Goal: Task Accomplishment & Management: Use online tool/utility

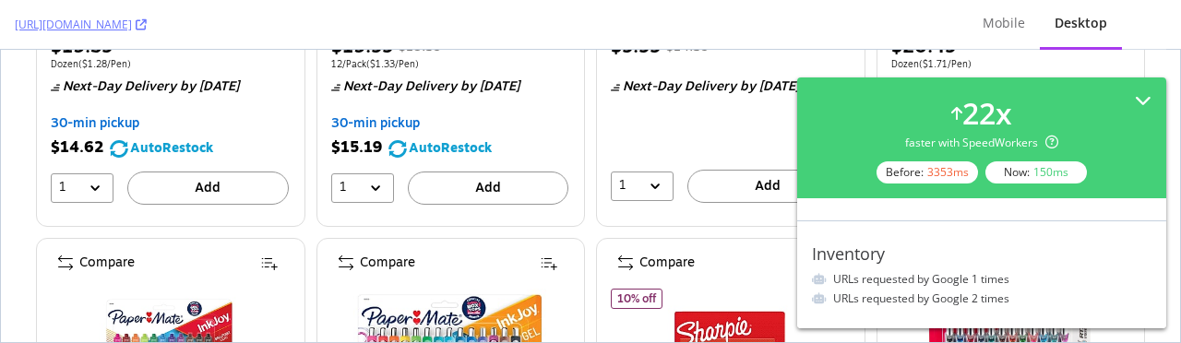
scroll to position [18, 0]
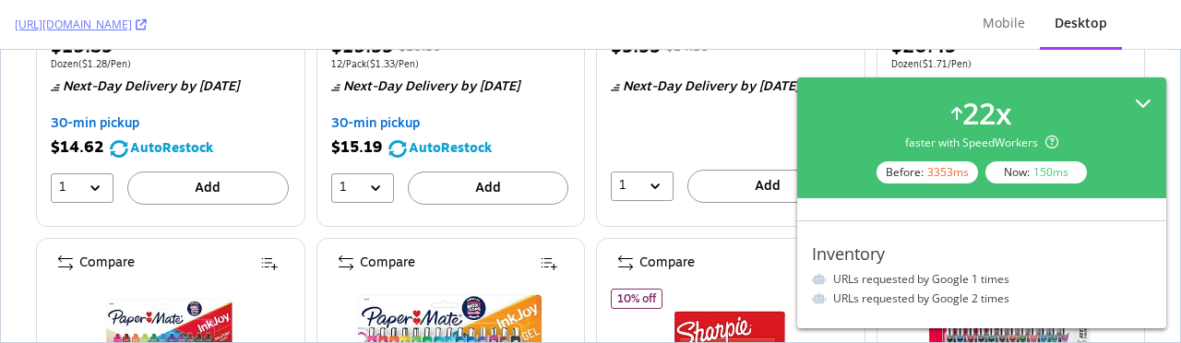
click at [1147, 92] on div "22 x faster with SpeedWorkers Before: 3353 ms Now: 150 ms" at bounding box center [982, 137] width 340 height 91
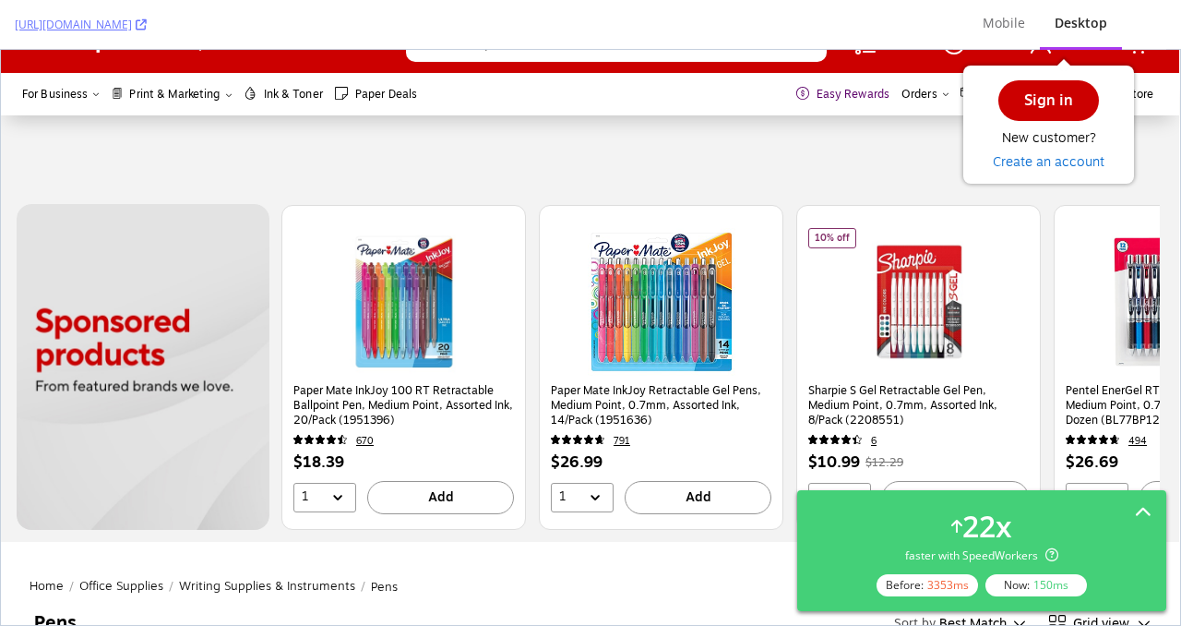
scroll to position [0, 1]
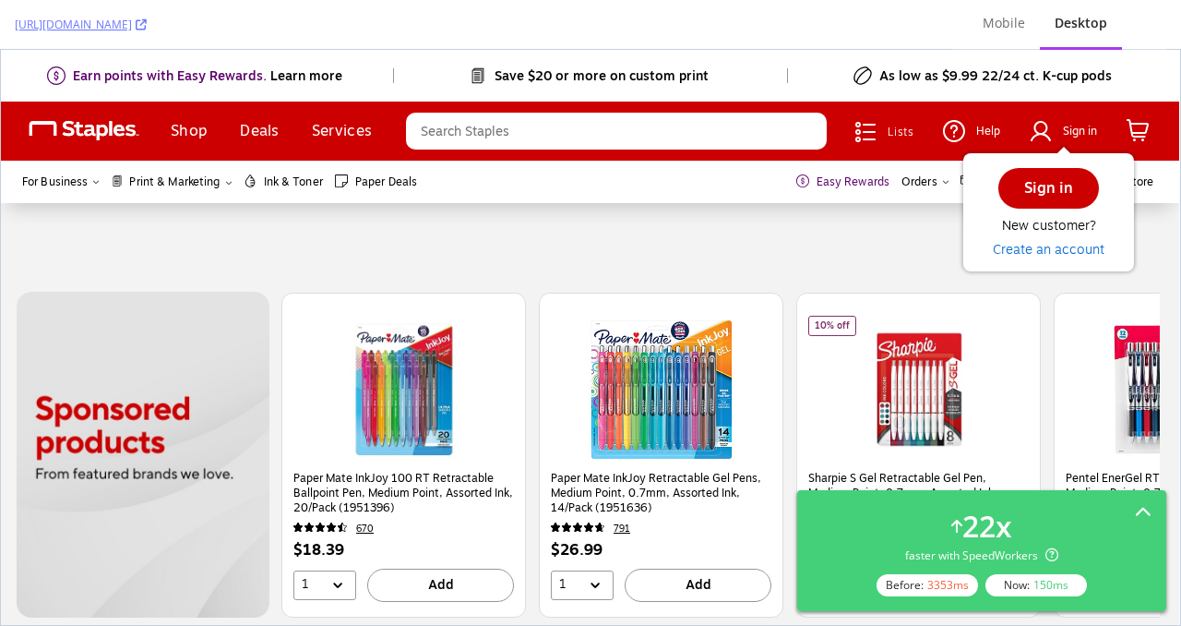
click at [1110, 22] on div "Desktop" at bounding box center [1081, 24] width 82 height 51
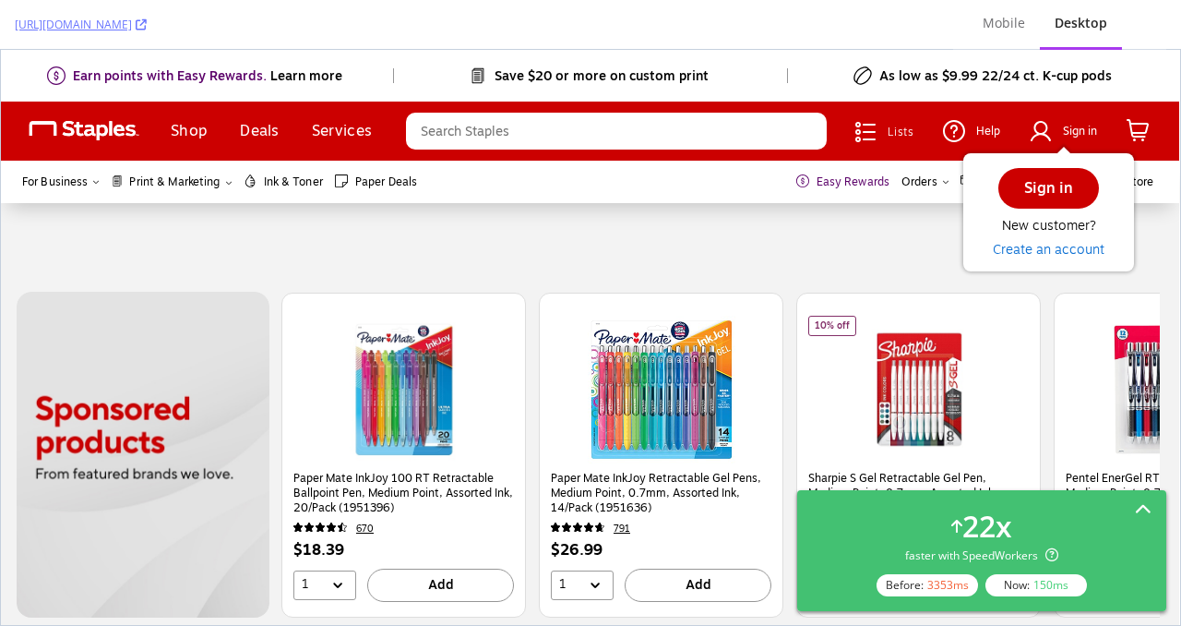
click at [1138, 342] on icon at bounding box center [1143, 510] width 17 height 17
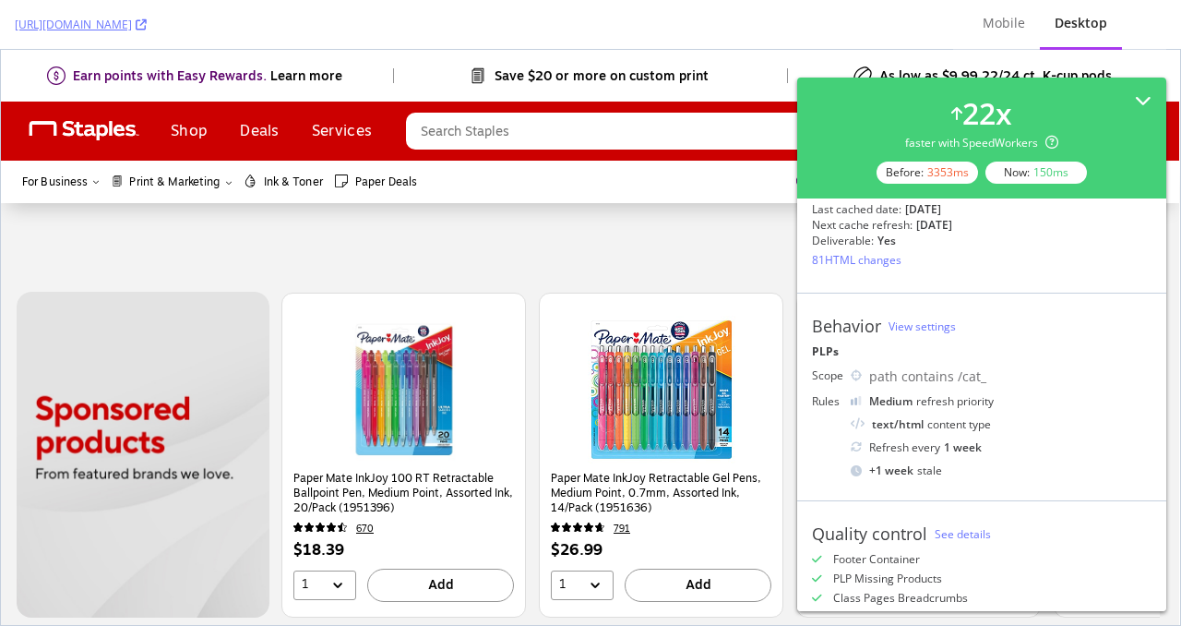
scroll to position [130, 0]
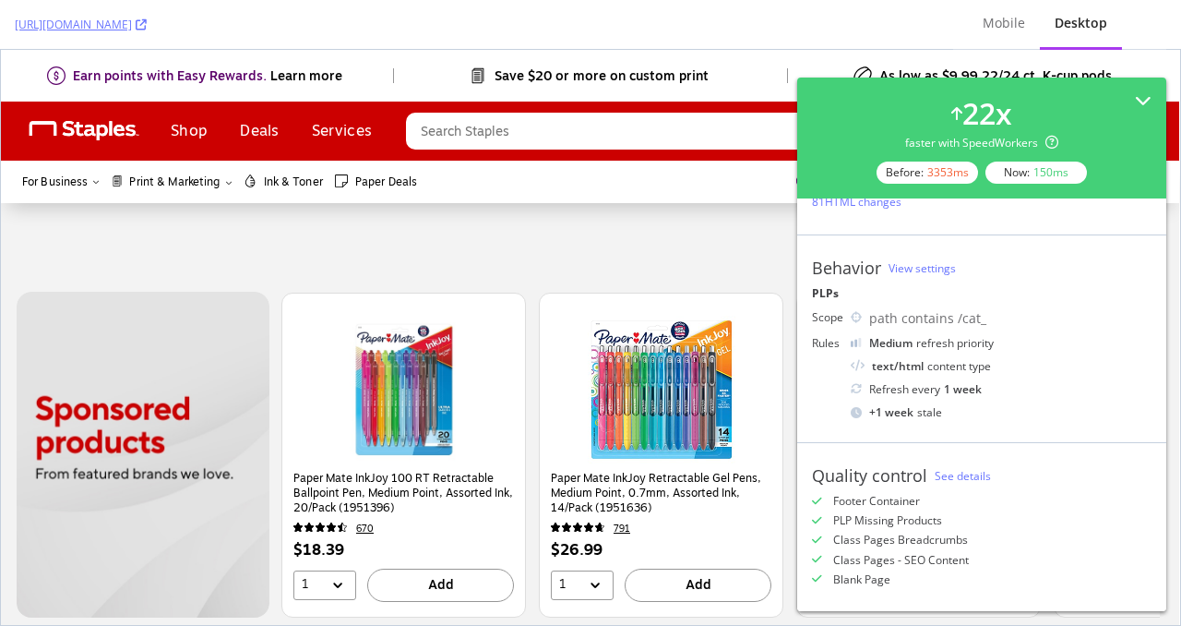
click at [860, 342] on icon at bounding box center [856, 388] width 11 height 11
click at [915, 262] on link "View settings" at bounding box center [922, 268] width 67 height 16
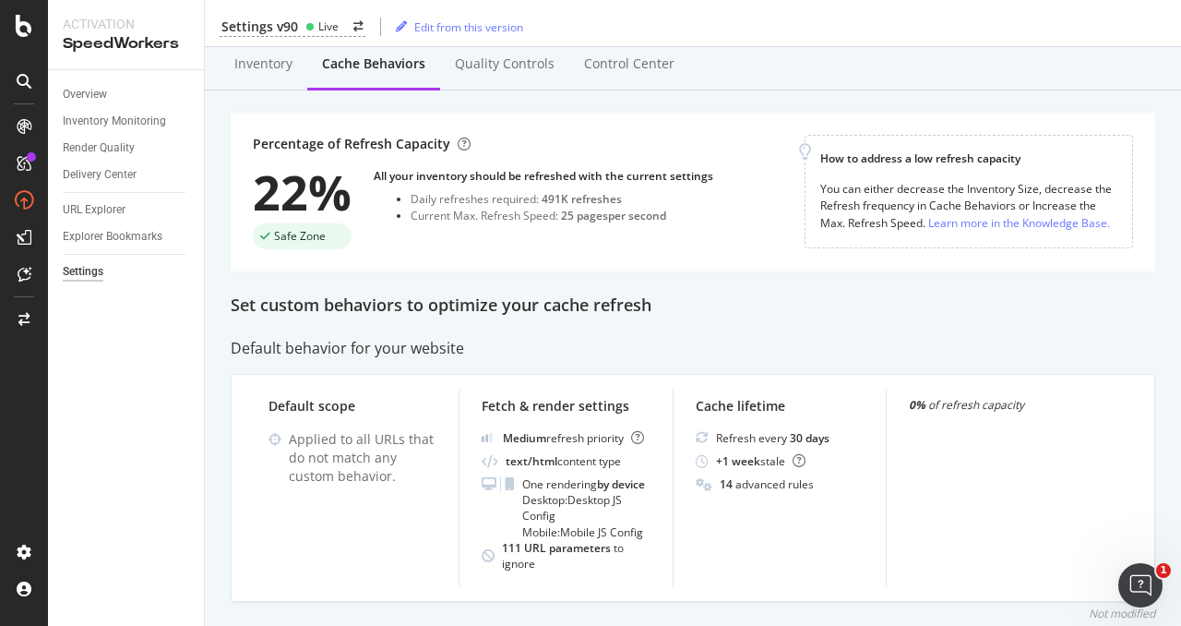
scroll to position [48, 0]
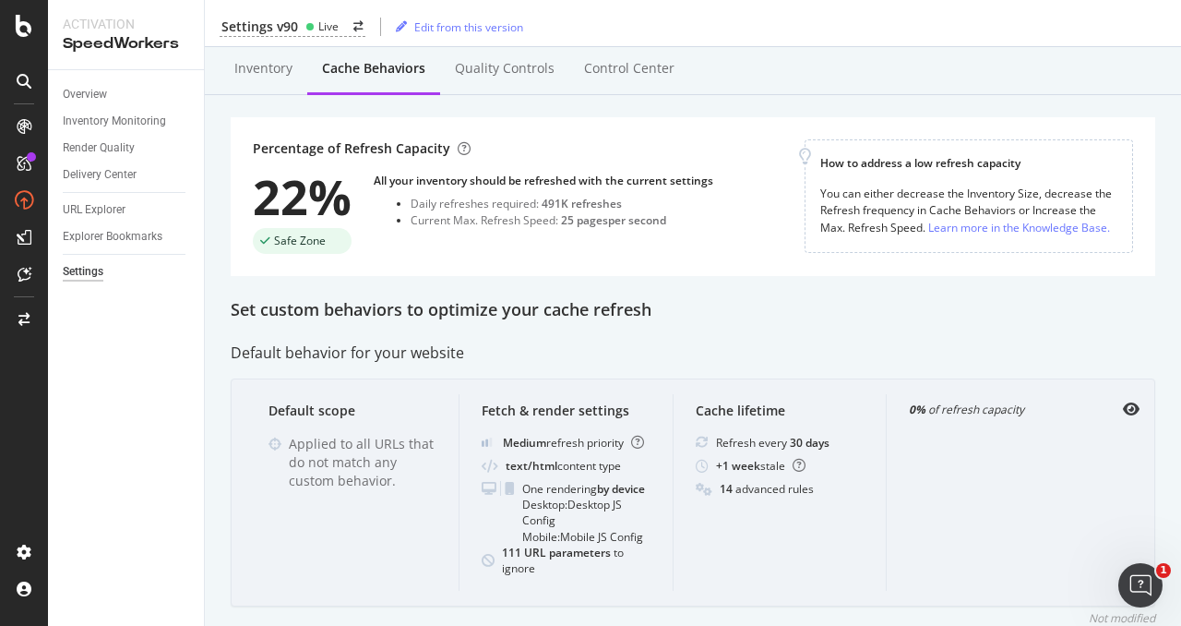
click at [745, 491] on div "14 advanced rules" at bounding box center [767, 489] width 94 height 16
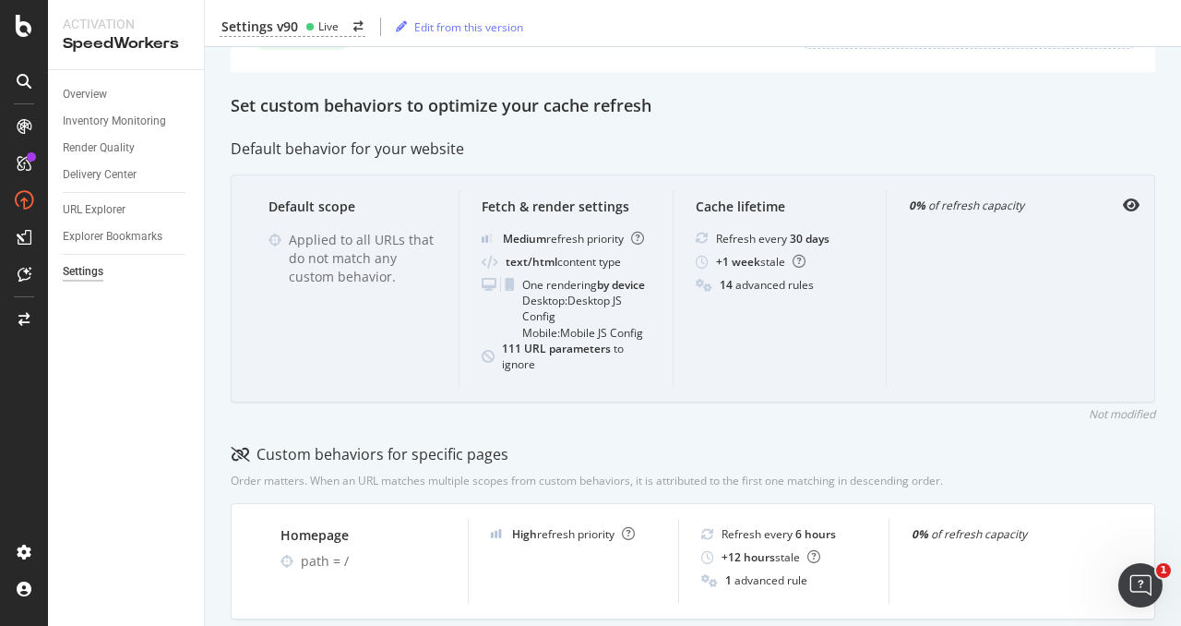
scroll to position [226, 0]
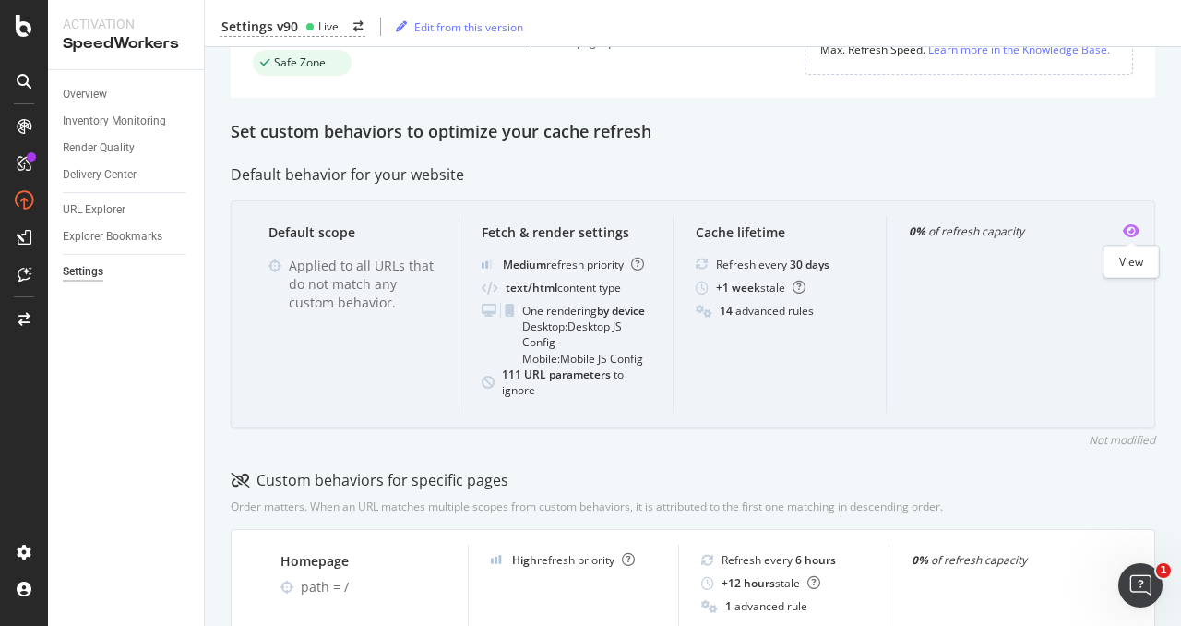
click at [1138, 233] on icon "eye" at bounding box center [1131, 230] width 17 height 15
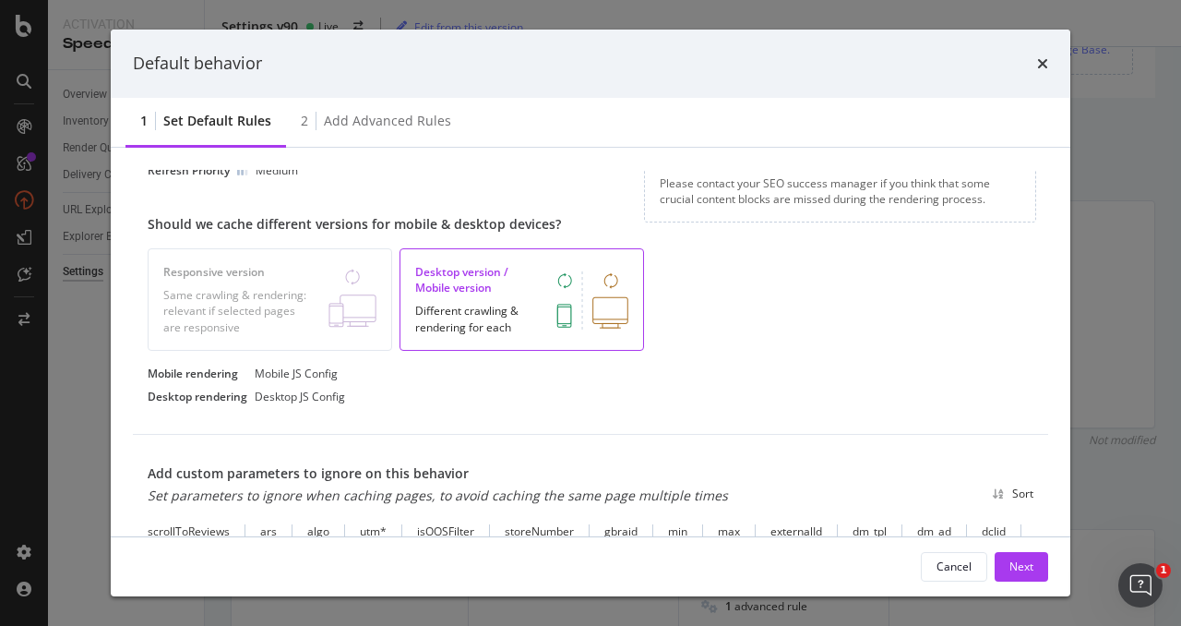
scroll to position [333, 0]
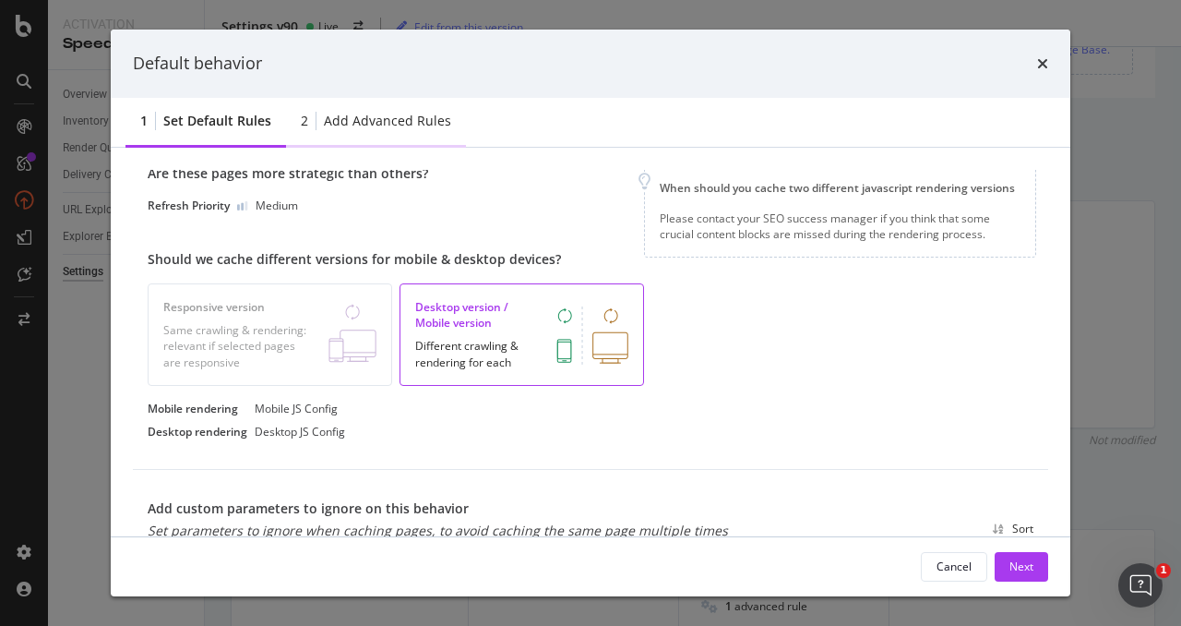
click at [362, 131] on div "2 Add advanced rules" at bounding box center [376, 122] width 180 height 51
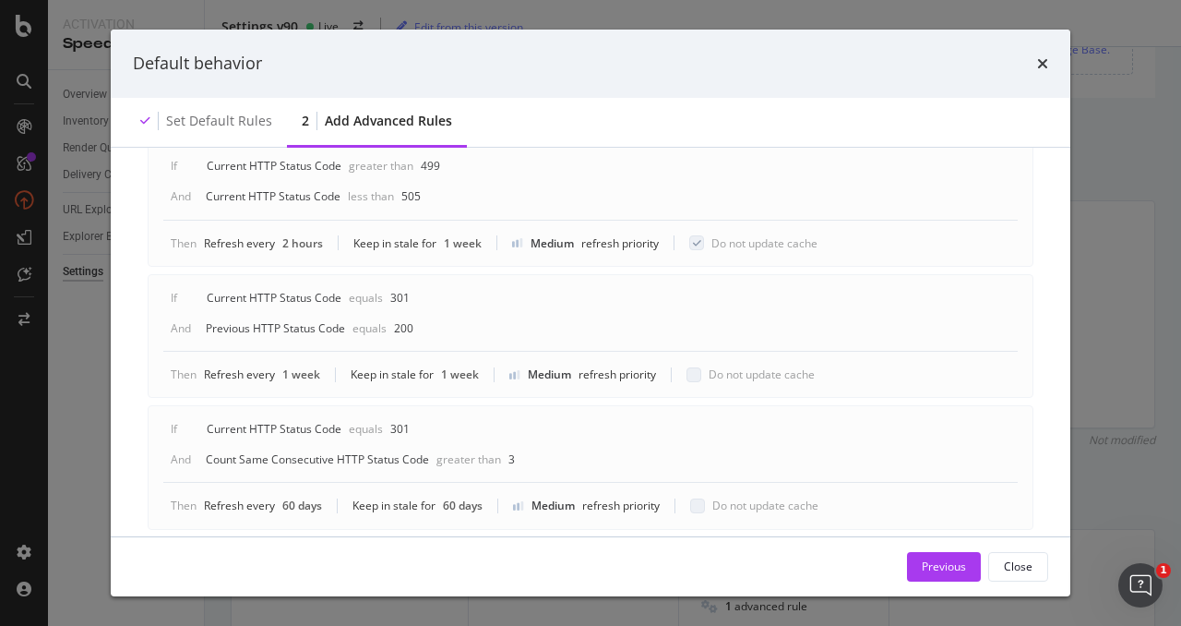
scroll to position [349, 0]
click at [1045, 61] on icon "times" at bounding box center [1042, 63] width 11 height 15
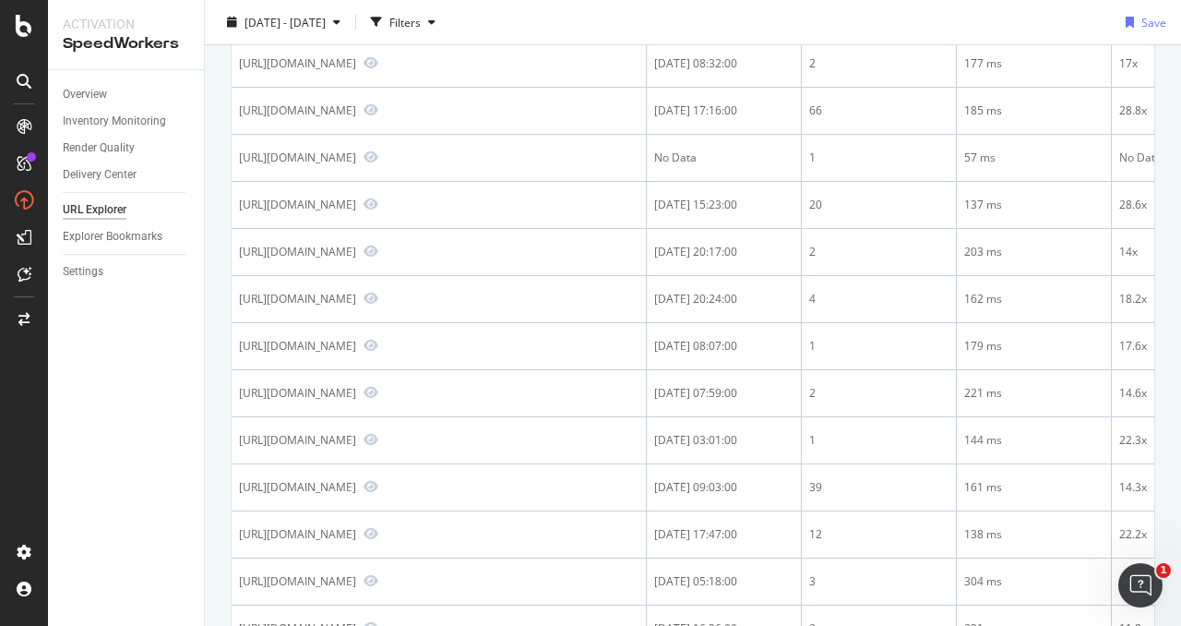
scroll to position [681, 0]
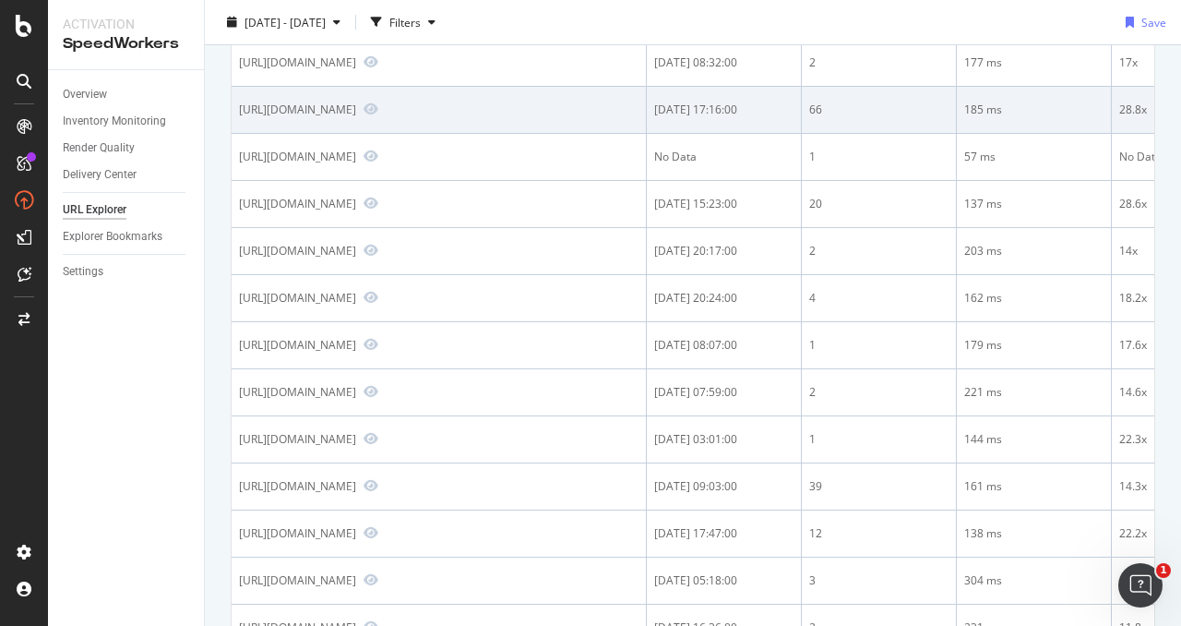
drag, startPoint x: 517, startPoint y: 309, endPoint x: 239, endPoint y: 306, distance: 277.8
click at [239, 118] on div "https://www.staples.com/Packing-Tape/cat_CL140631" at bounding box center [439, 110] width 400 height 17
click at [378, 115] on icon "Preview https://www.staples.com/Packing-Tape/cat_CL140631" at bounding box center [371, 108] width 15 height 13
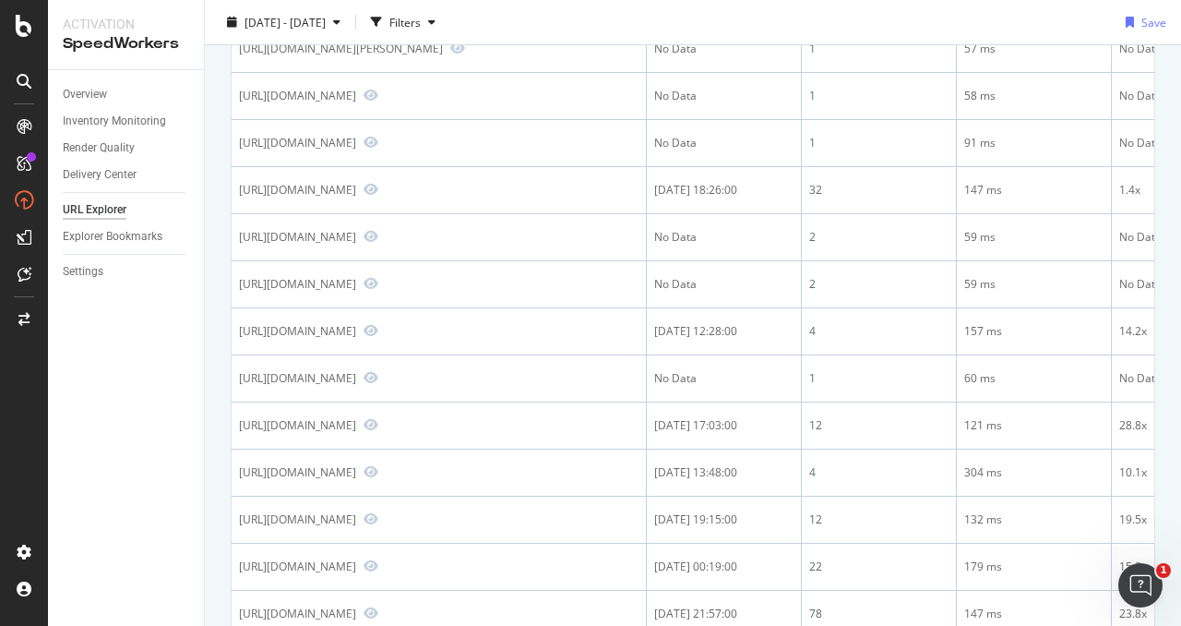
scroll to position [1560, 0]
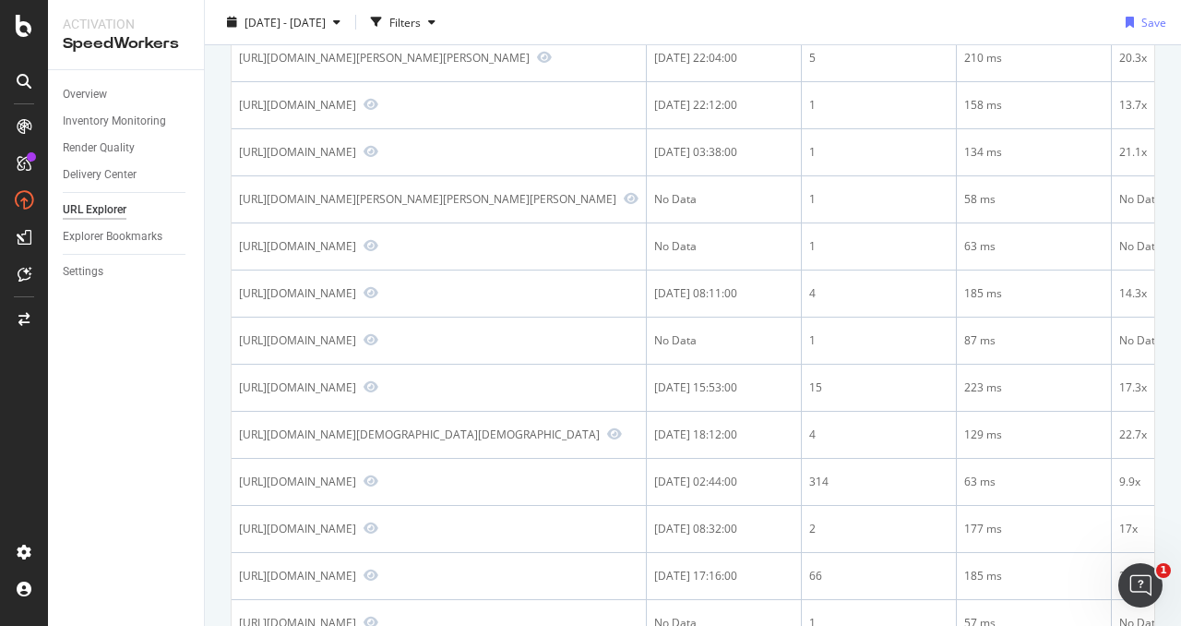
scroll to position [0, 0]
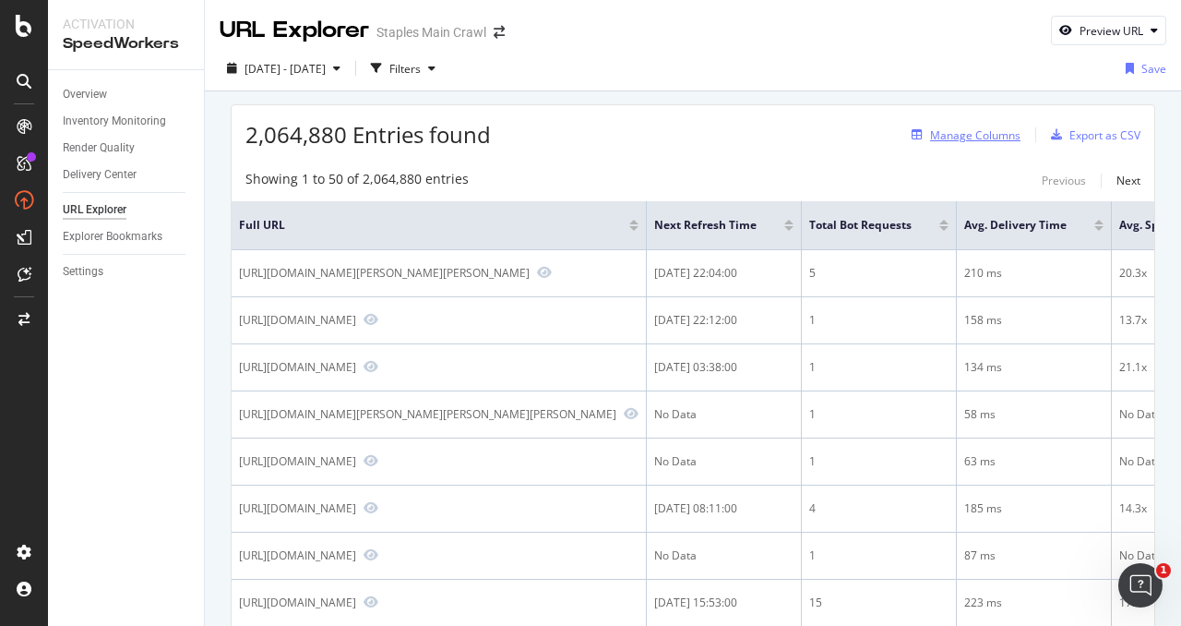
click at [973, 139] on div "Manage Columns" at bounding box center [975, 135] width 90 height 16
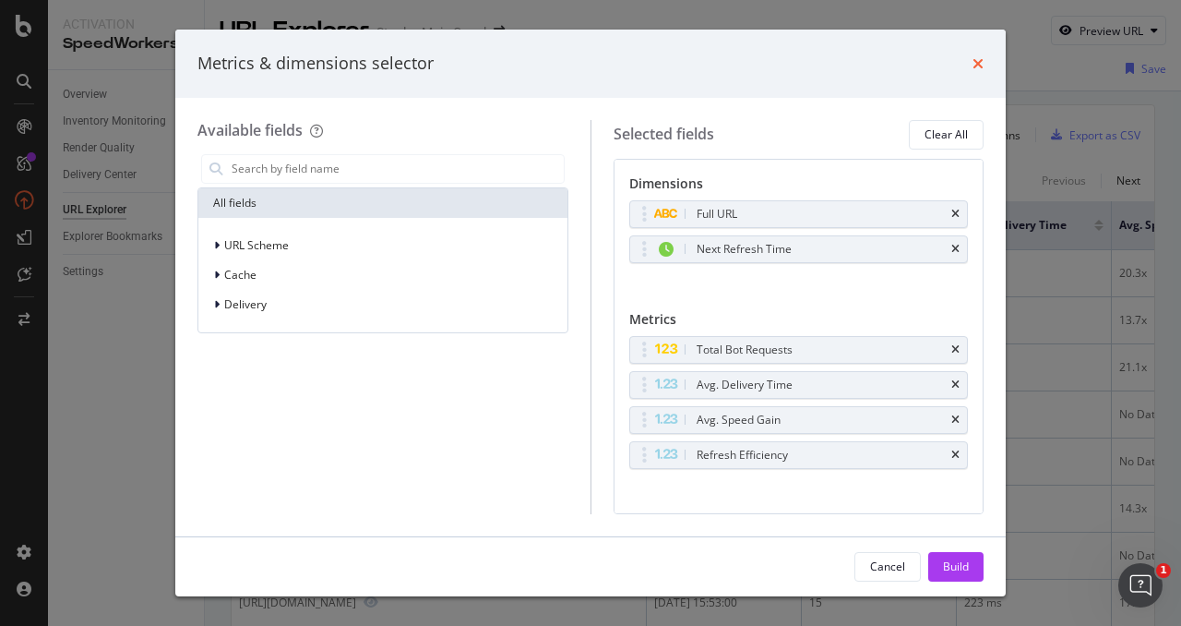
click at [977, 64] on icon "times" at bounding box center [978, 63] width 11 height 15
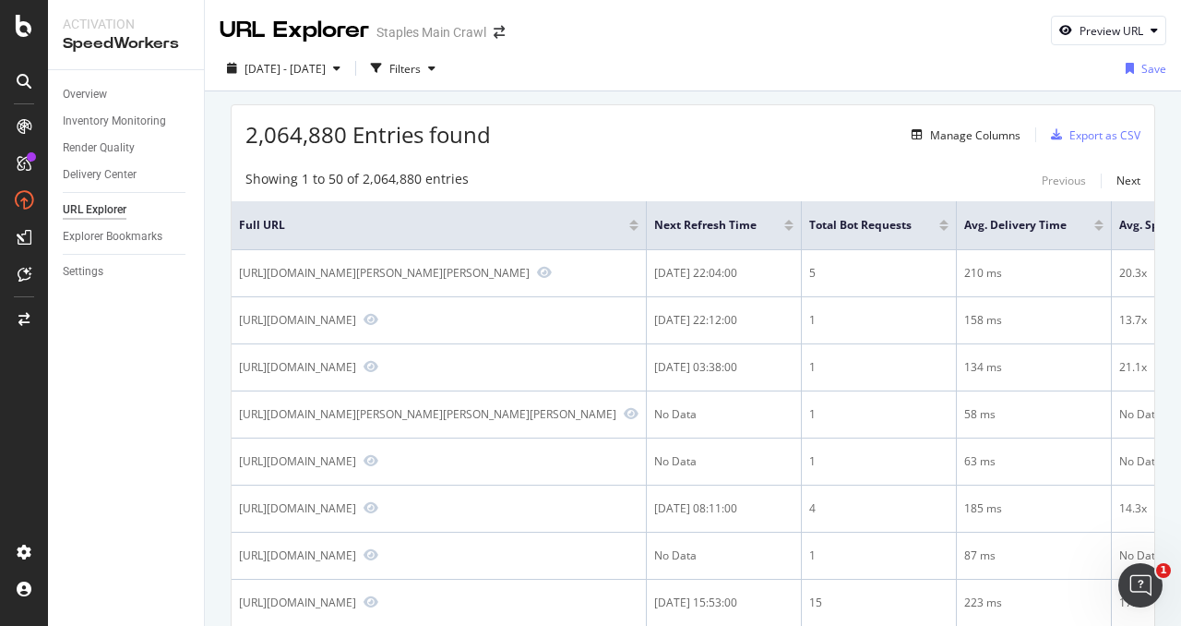
click at [639, 221] on div at bounding box center [633, 222] width 9 height 5
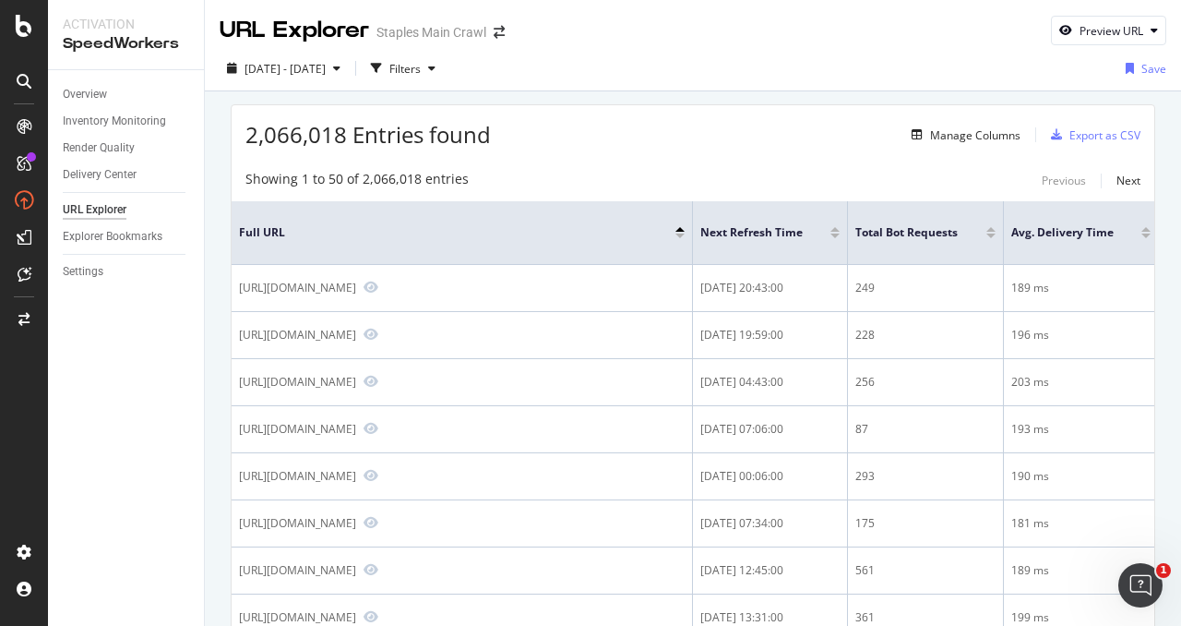
click at [684, 234] on div at bounding box center [679, 235] width 9 height 5
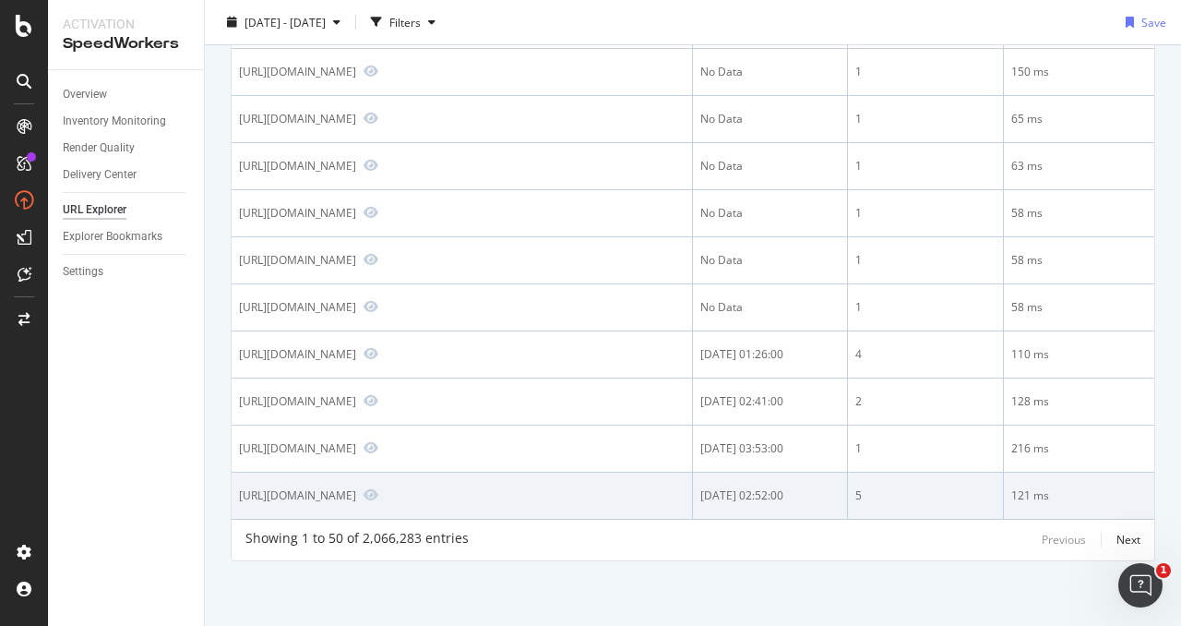
scroll to position [2612, 0]
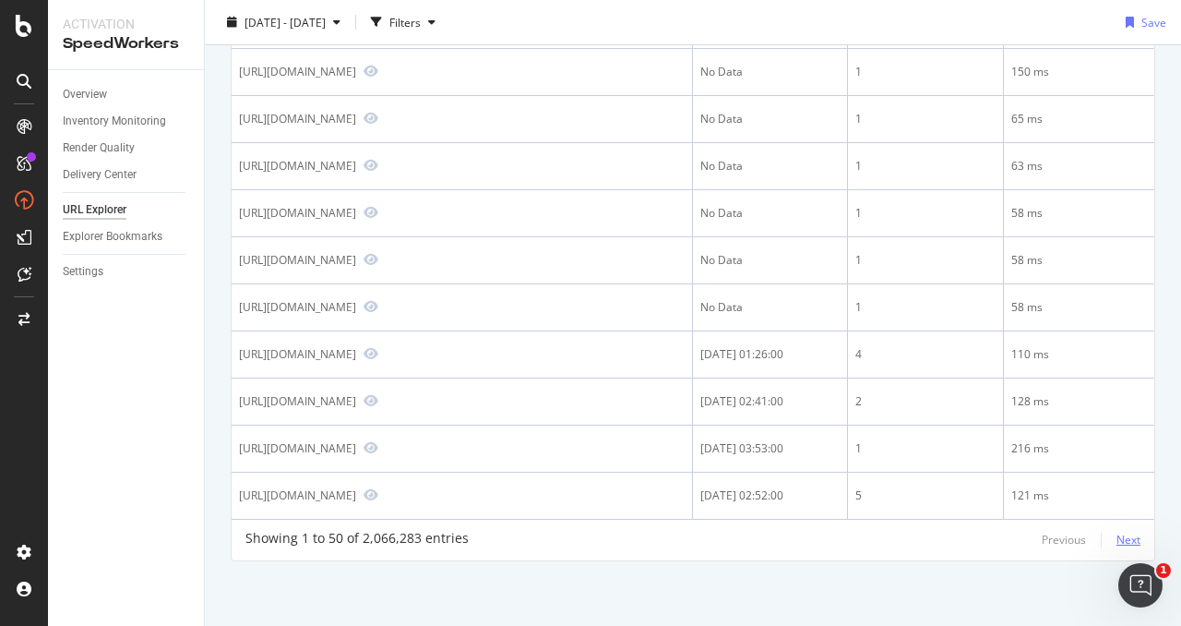
click at [1128, 540] on div "Next" at bounding box center [1129, 540] width 24 height 16
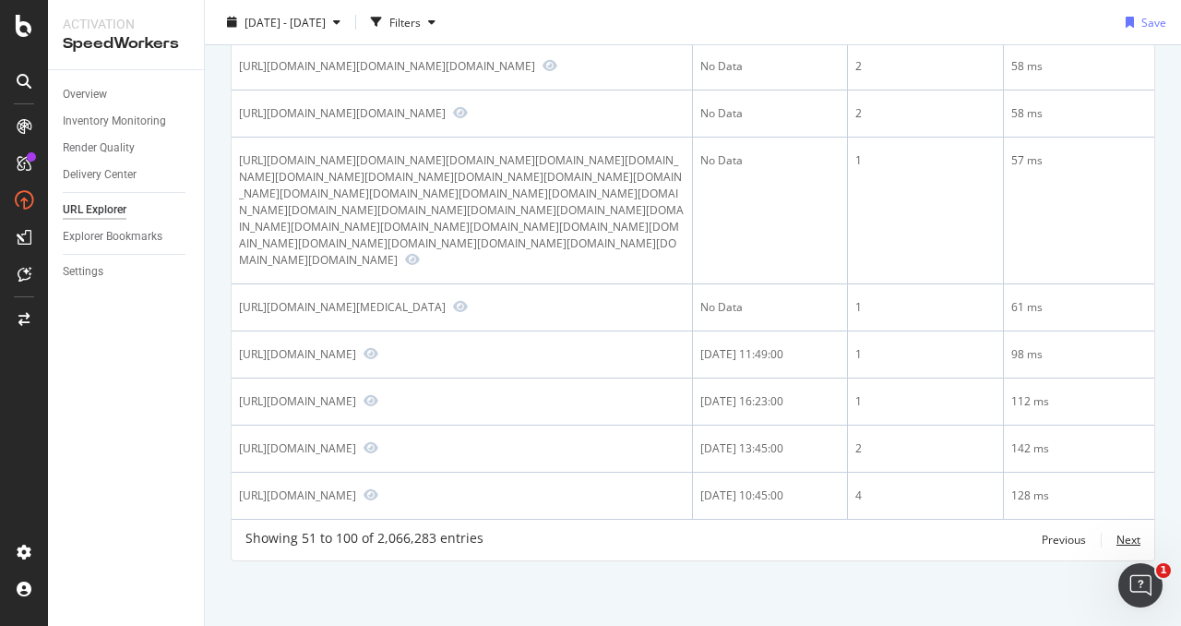
scroll to position [2978, 0]
click at [1127, 535] on div "Next" at bounding box center [1129, 540] width 24 height 16
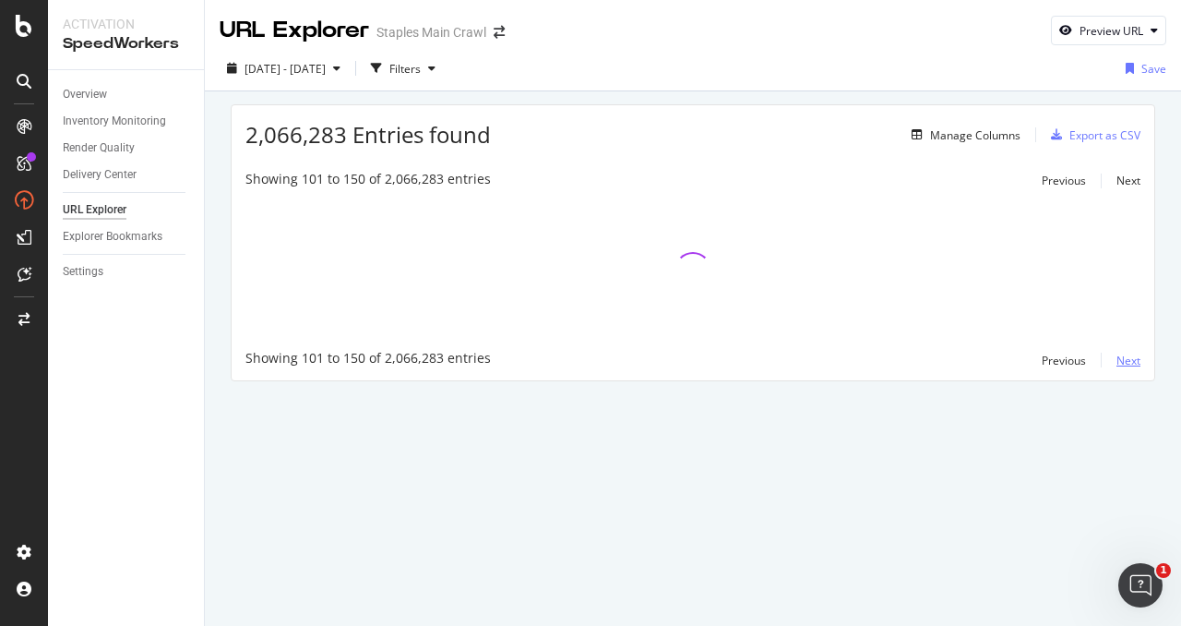
scroll to position [0, 0]
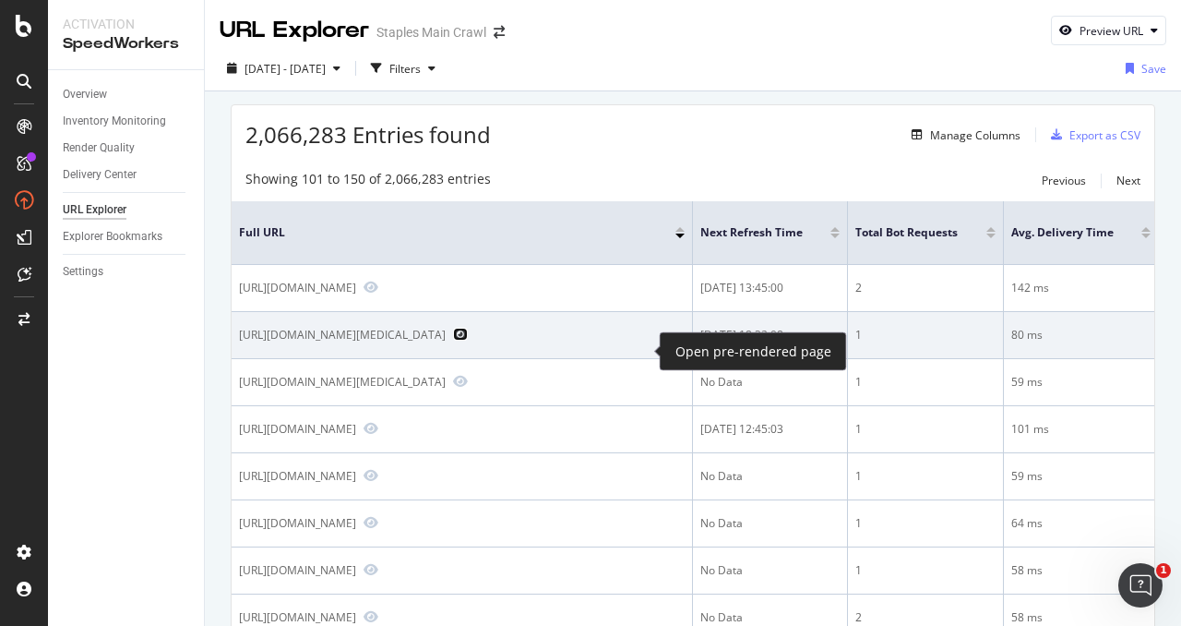
click at [468, 340] on icon "Preview https://www.staples.com/zyrtec-Cough-Cold-Flu-Allergy/cat_CL168672/h5zat" at bounding box center [460, 334] width 15 height 13
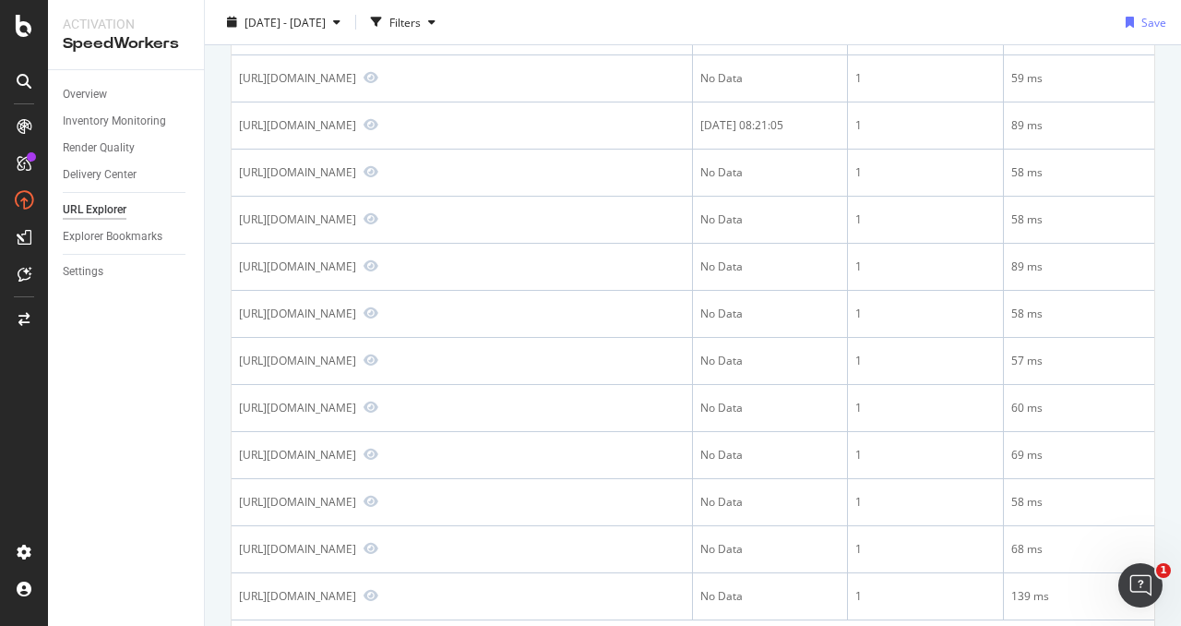
scroll to position [2446, 0]
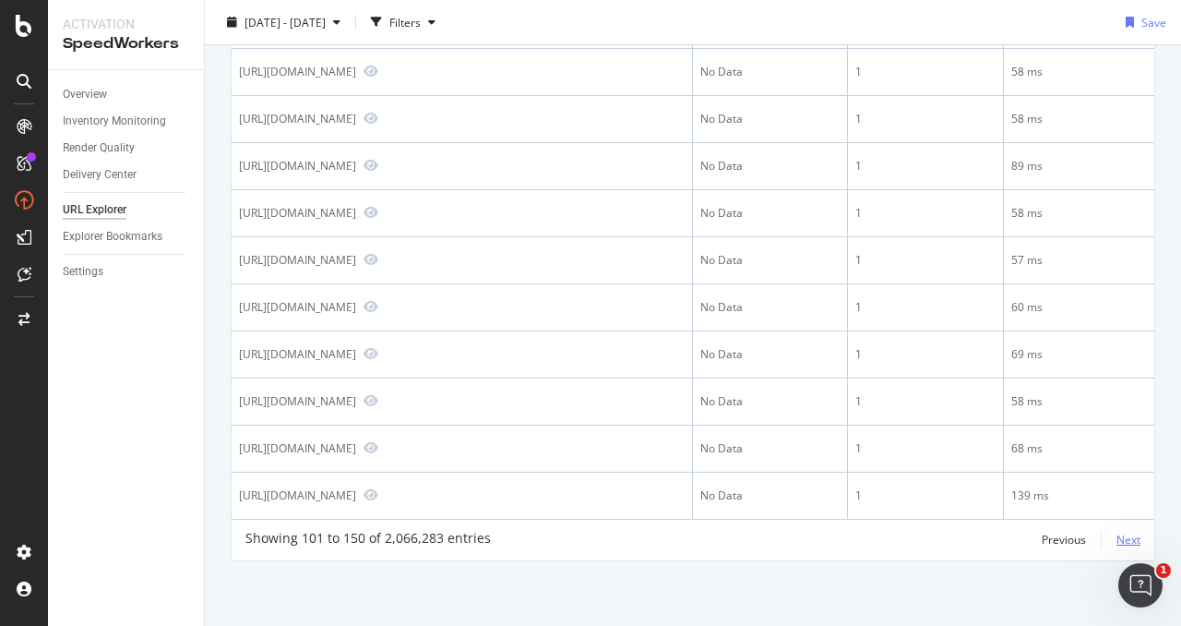
click at [1130, 549] on div "Next" at bounding box center [1129, 540] width 24 height 20
click at [1131, 538] on div "Next" at bounding box center [1129, 540] width 24 height 16
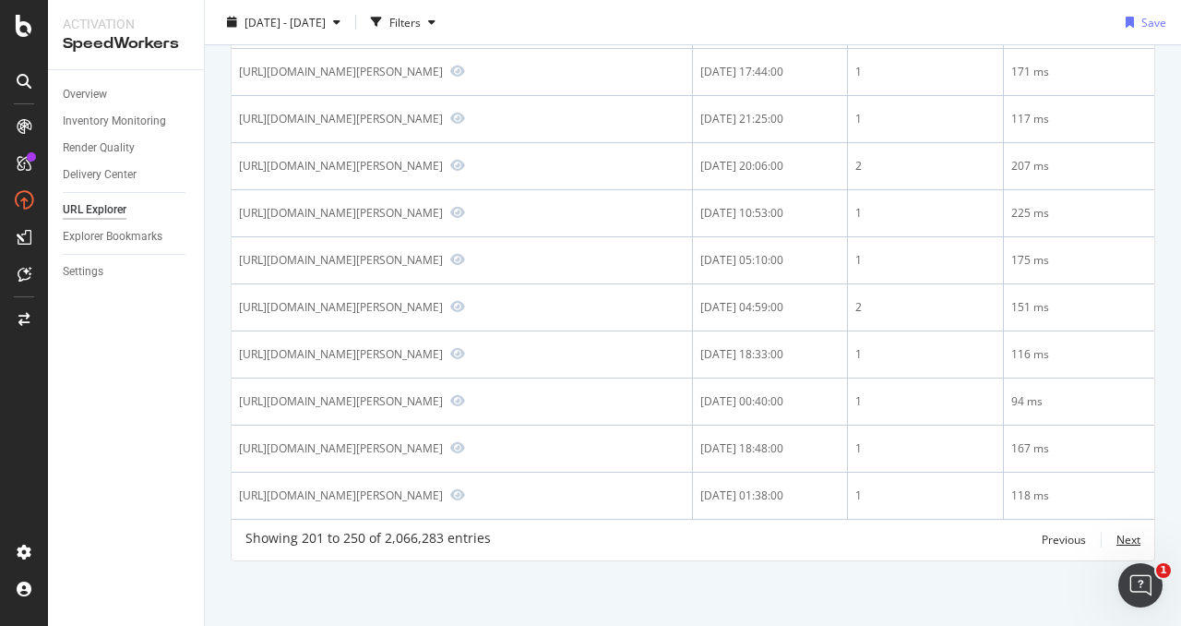
scroll to position [2579, 0]
click at [1122, 540] on div "Next" at bounding box center [1129, 540] width 24 height 16
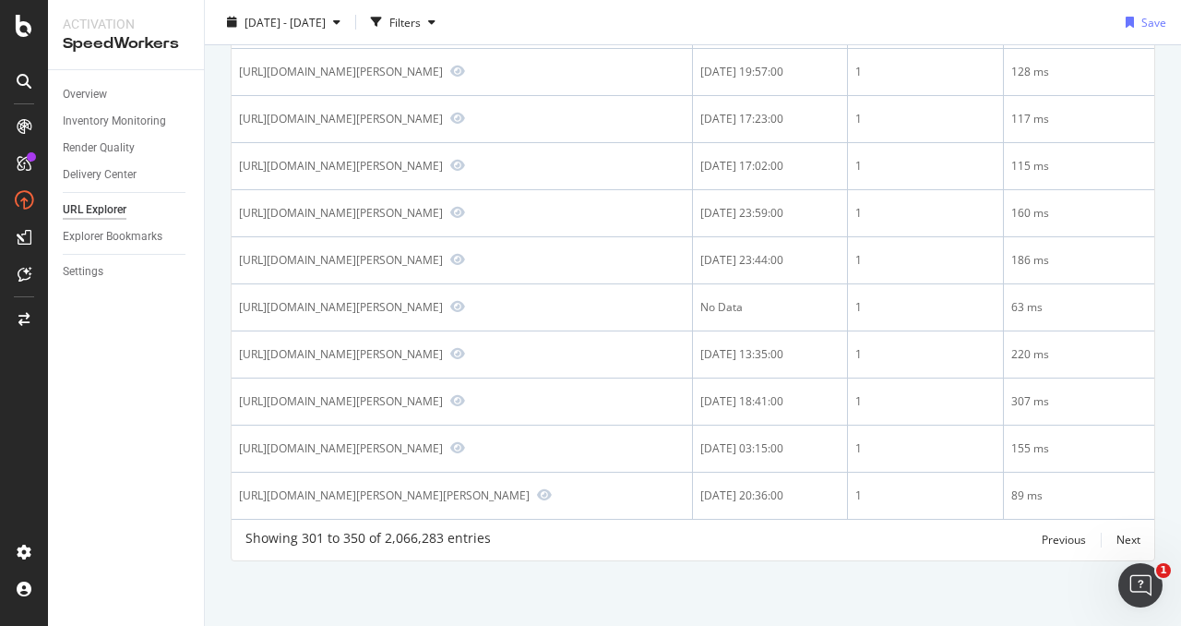
click at [1113, 538] on div "Previous Next" at bounding box center [1091, 540] width 99 height 22
click at [1127, 540] on div "Next" at bounding box center [1129, 540] width 24 height 16
click at [1121, 538] on div "Next" at bounding box center [1129, 540] width 24 height 16
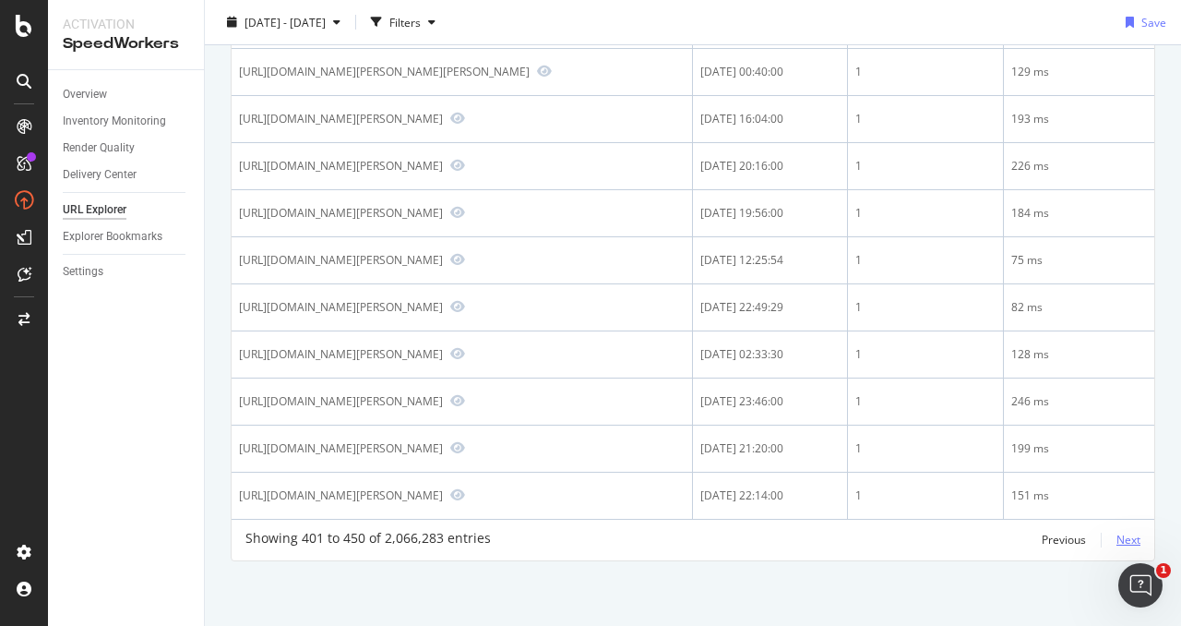
click at [1129, 543] on div "Next" at bounding box center [1129, 540] width 24 height 16
click at [1132, 537] on div "Next" at bounding box center [1129, 540] width 24 height 16
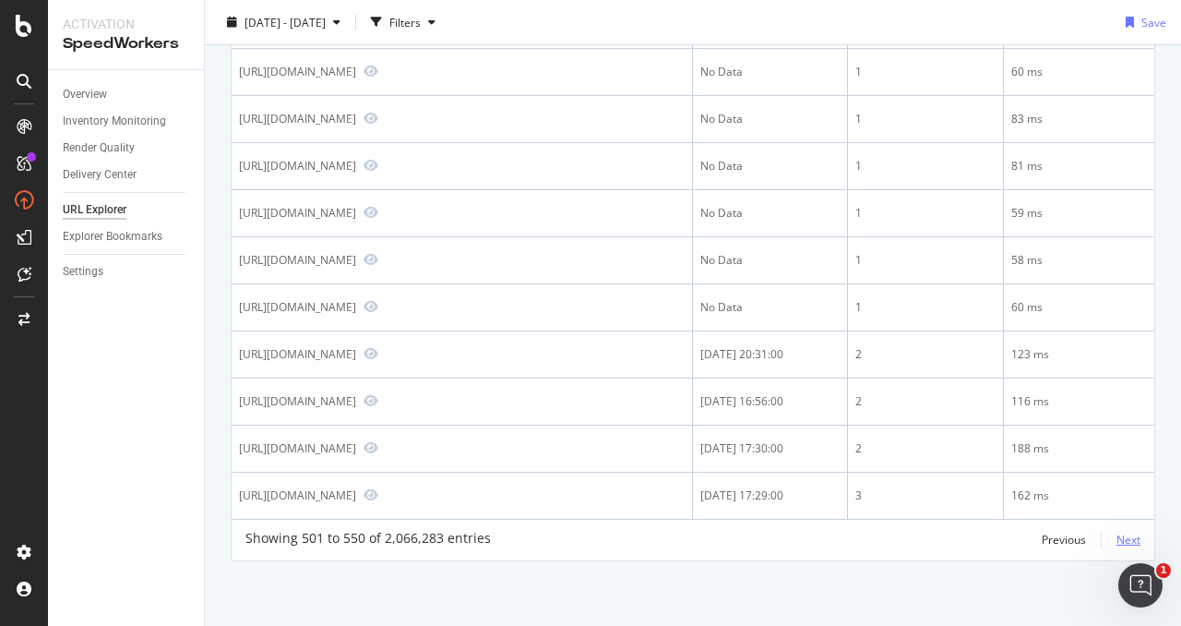
scroll to position [2845, 0]
click at [1129, 536] on div "Next" at bounding box center [1129, 540] width 24 height 16
click at [1121, 540] on div "Next" at bounding box center [1129, 540] width 24 height 16
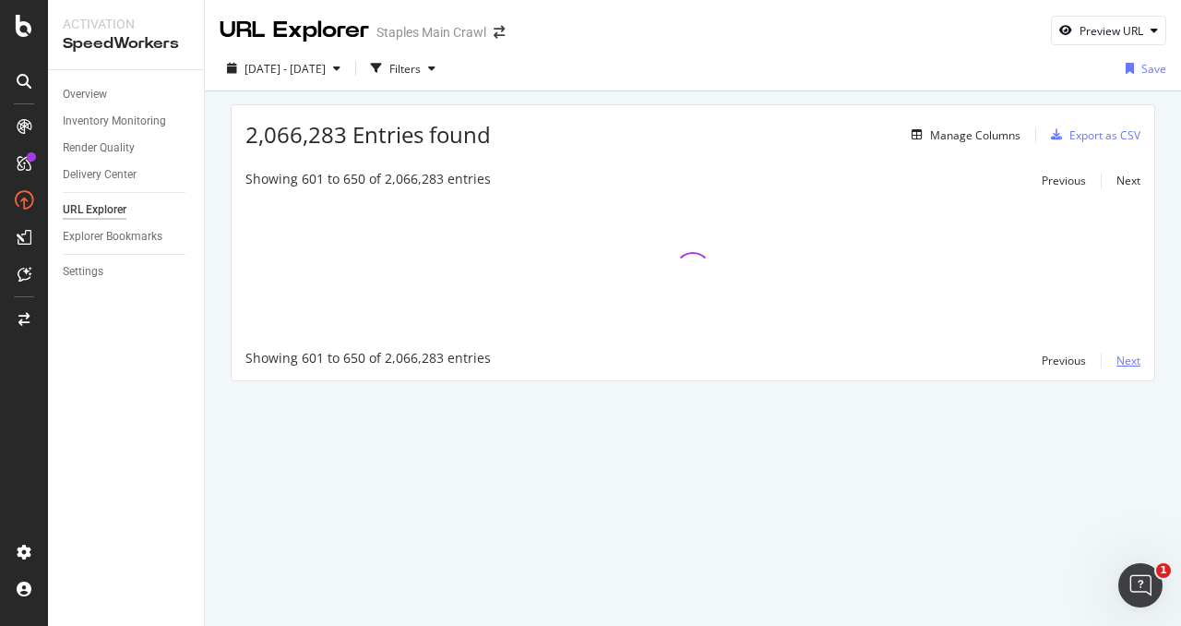
scroll to position [0, 0]
